Goal: Book appointment/travel/reservation

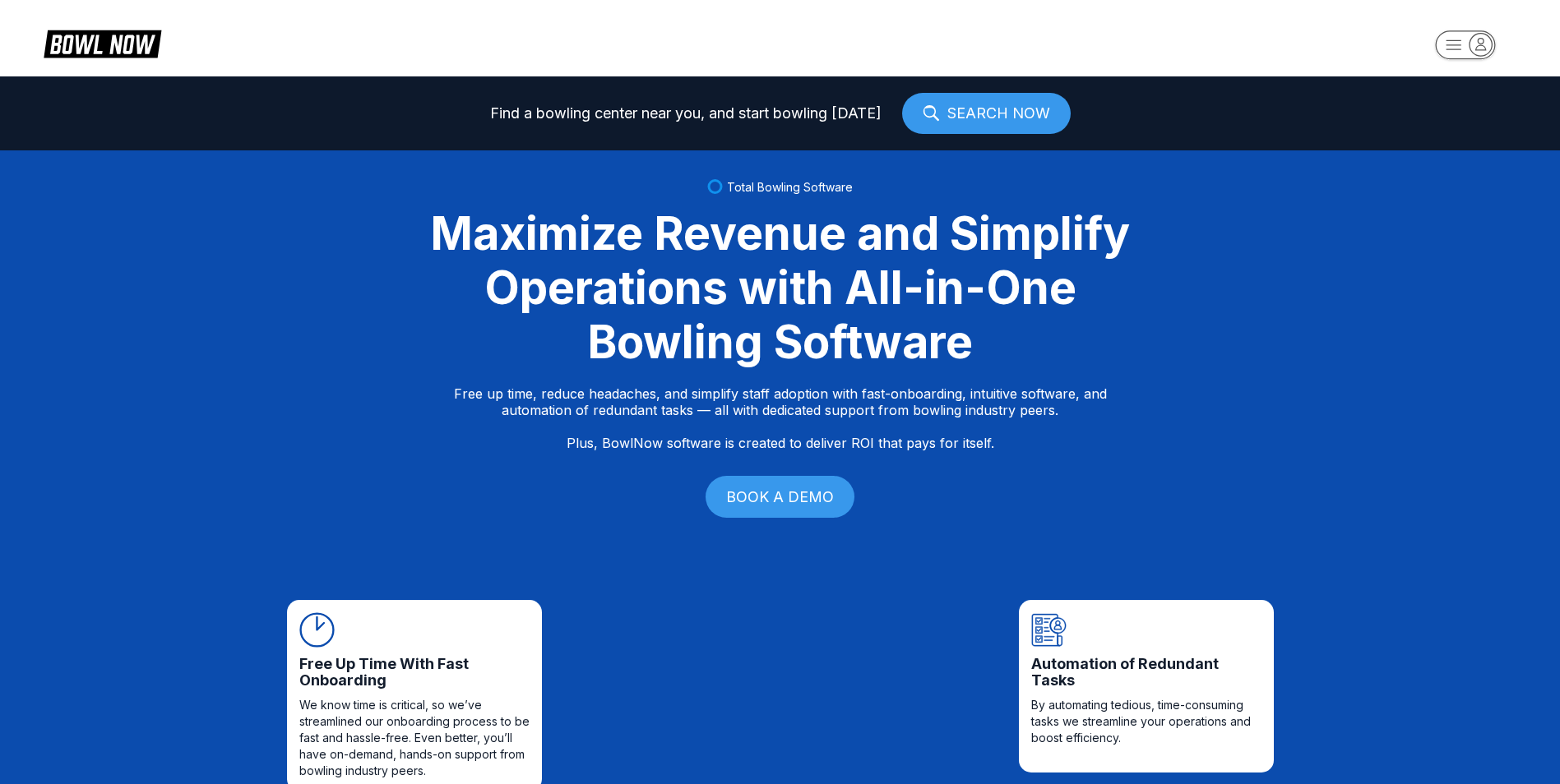
click at [1463, 43] on rect "button" at bounding box center [1465, 45] width 60 height 29
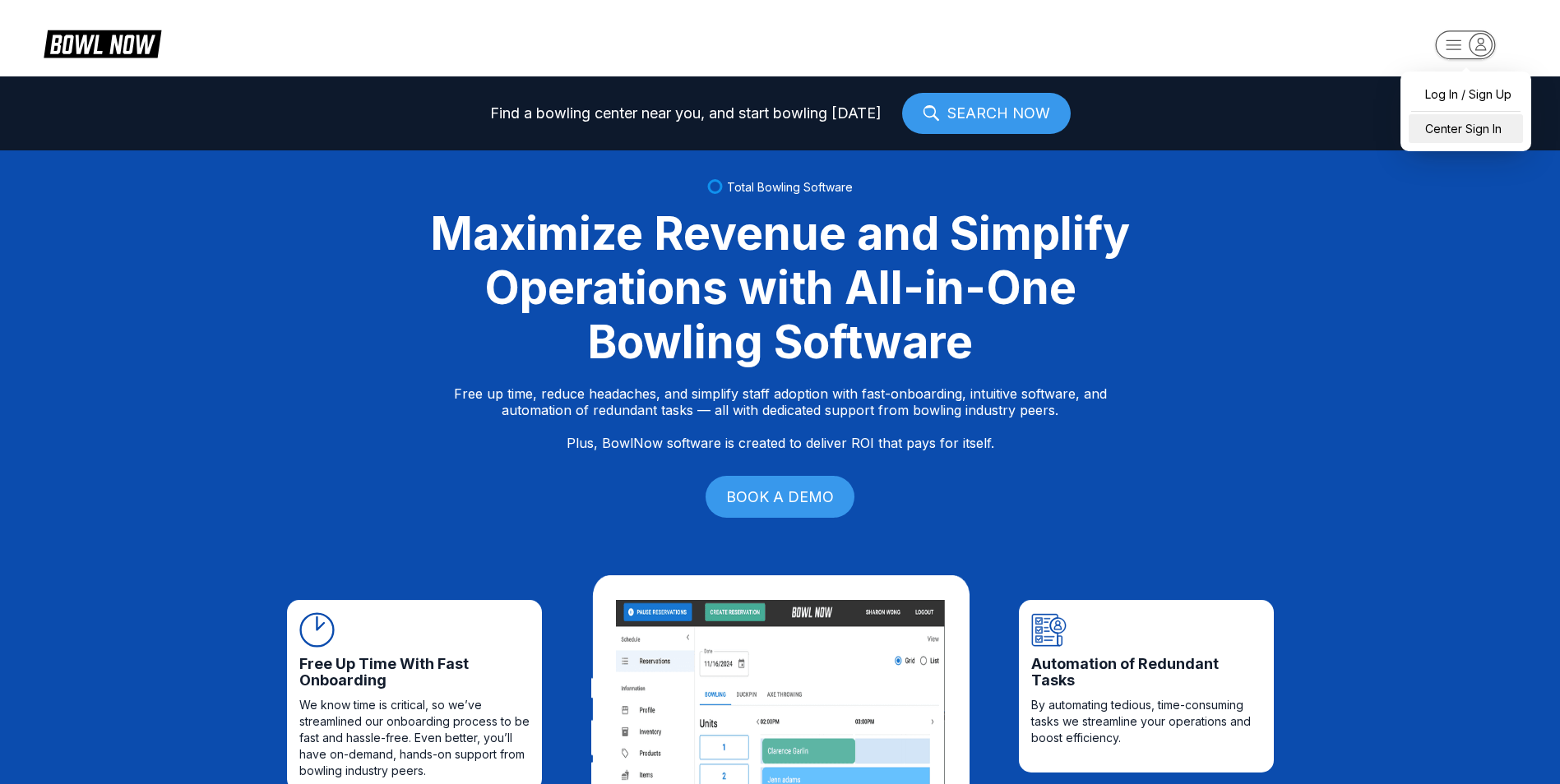
click at [1458, 132] on div "Center Sign In" at bounding box center [1466, 128] width 114 height 29
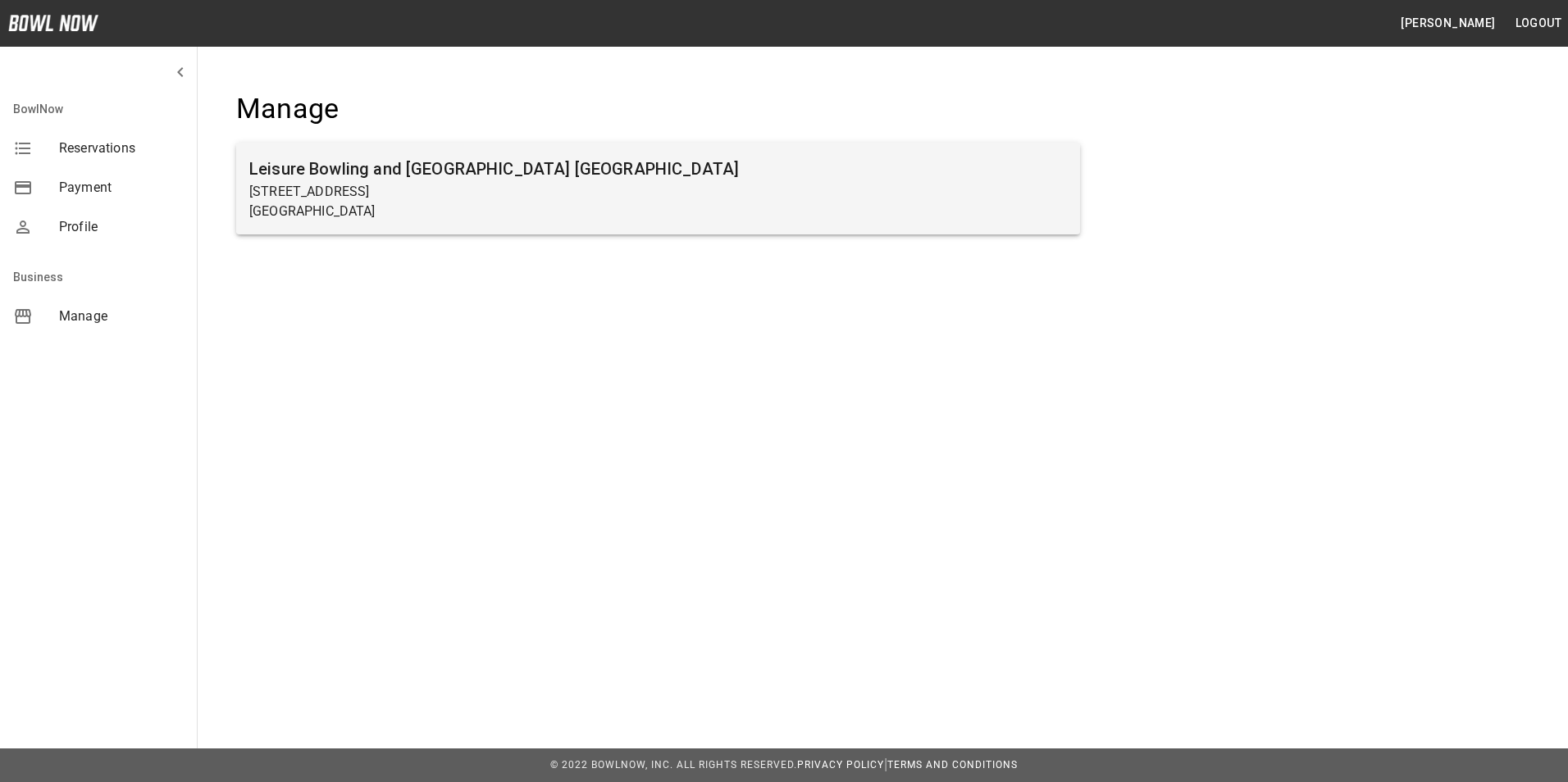
click at [318, 198] on p "[STREET_ADDRESS]" at bounding box center [658, 192] width 818 height 20
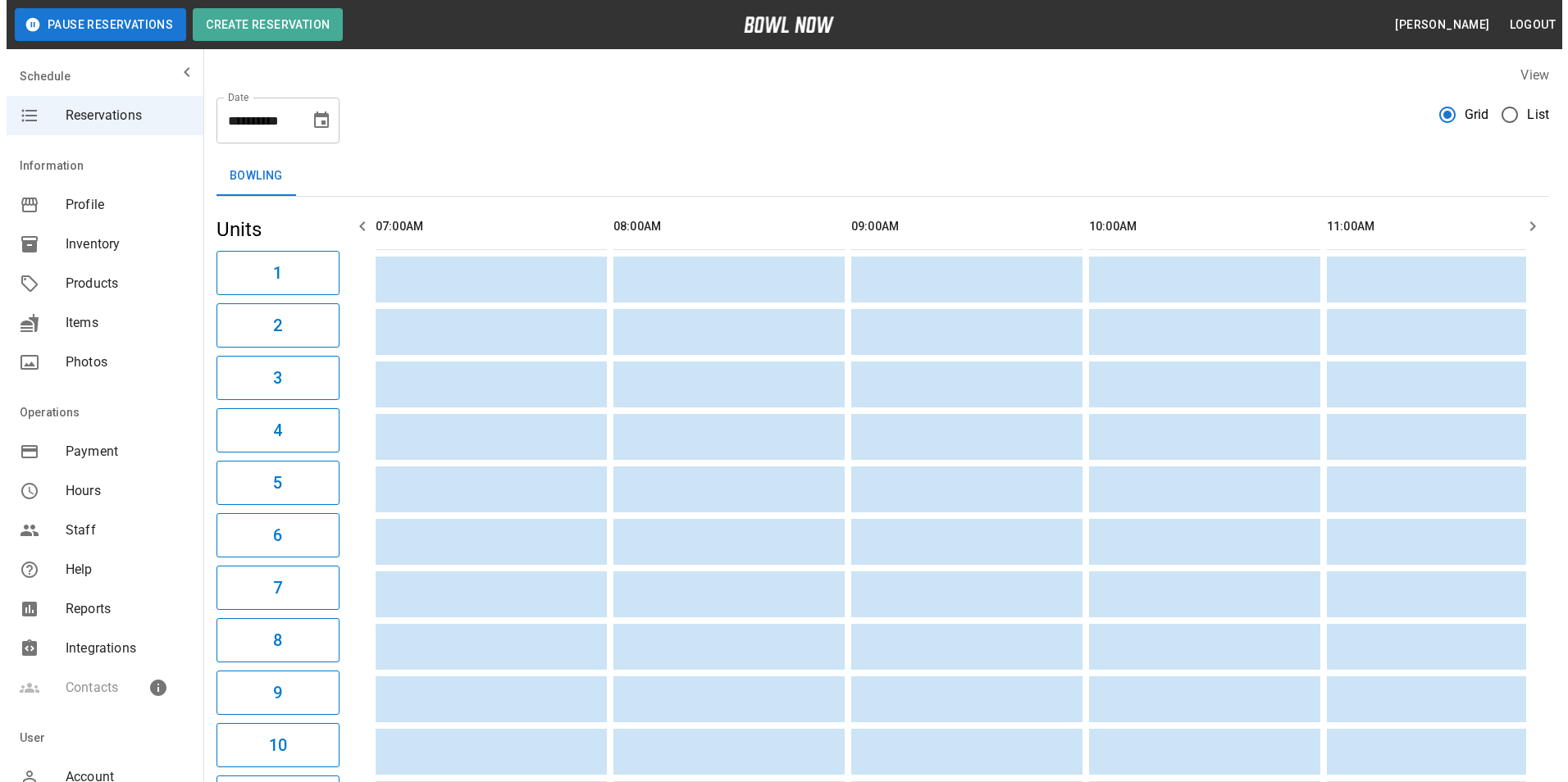
scroll to position [0, 2616]
